Goal: Check status: Check status

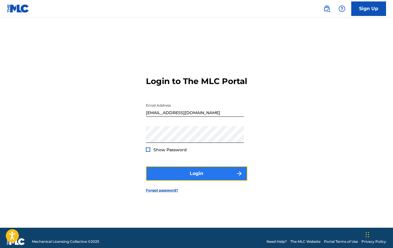
click at [215, 181] on button "Login" at bounding box center [197, 174] width 102 height 15
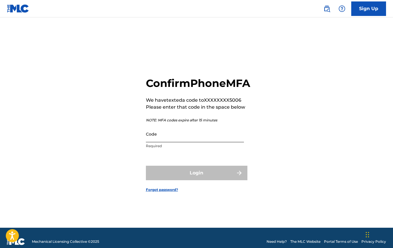
click at [215, 139] on input "Code" at bounding box center [195, 134] width 98 height 17
type input "H"
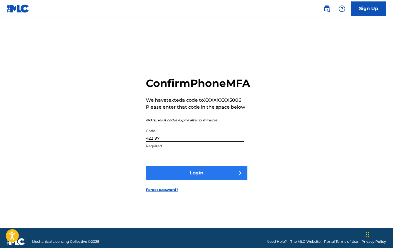
type input "422197"
click at [181, 181] on button "Login" at bounding box center [197, 173] width 102 height 15
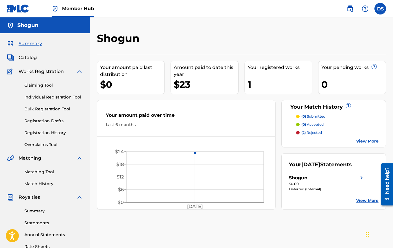
click at [363, 142] on link "View More" at bounding box center [367, 141] width 22 height 6
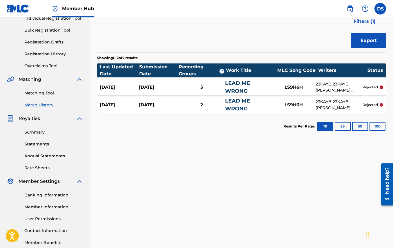
scroll to position [111, 0]
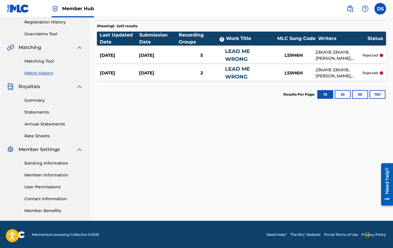
click at [379, 75] on div "rejected" at bounding box center [373, 73] width 21 height 5
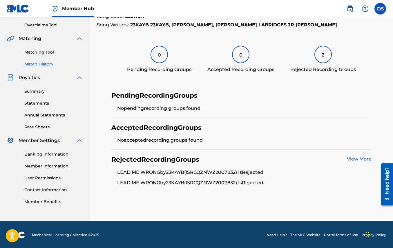
scroll to position [120, 0]
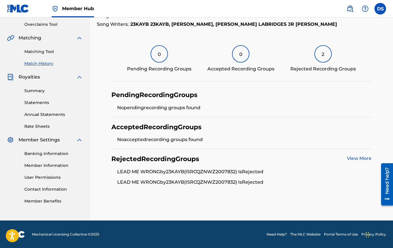
click at [387, 193] on div "Need help?" at bounding box center [387, 180] width 8 height 27
